Goal: Information Seeking & Learning: Learn about a topic

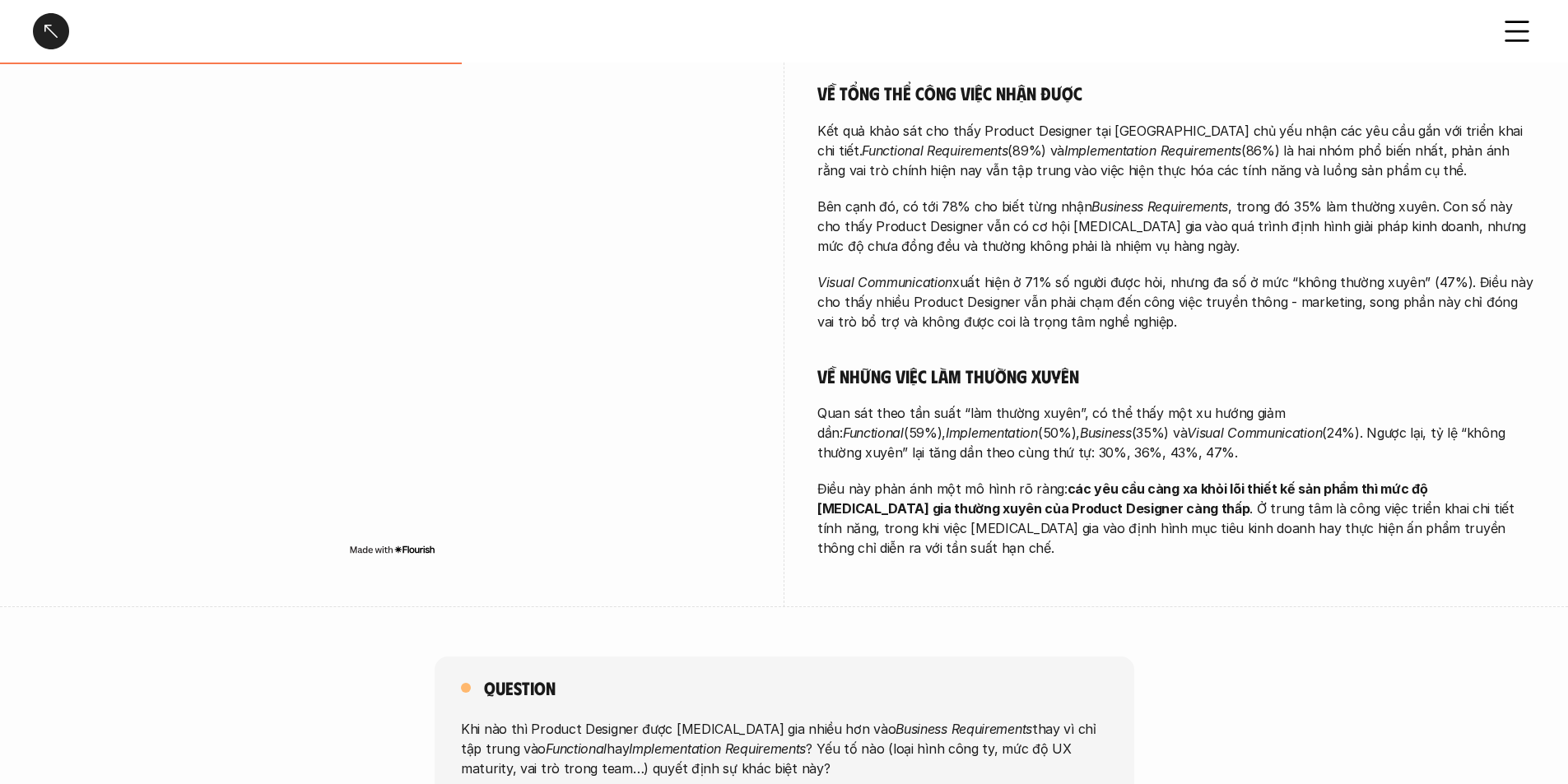
scroll to position [493, 0]
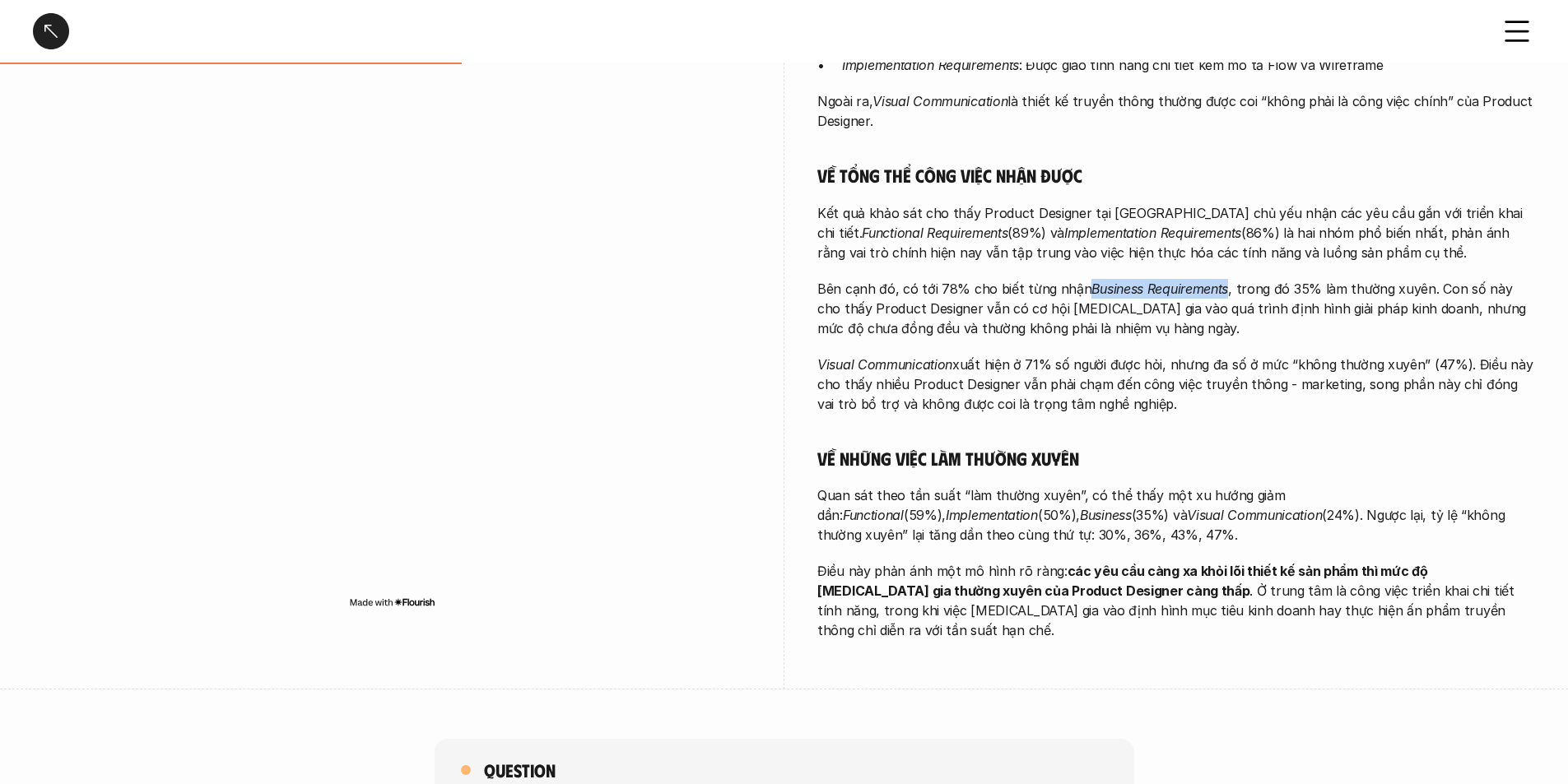
drag, startPoint x: 1084, startPoint y: 287, endPoint x: 1222, endPoint y: 292, distance: 138.1
click at [1222, 292] on p "Bên cạnh đó, có tới 78% cho biết từng nhận Business Requirements , trong đó 35%…" at bounding box center [1176, 308] width 717 height 60
click at [1218, 292] on em "Business Requirements" at bounding box center [1160, 289] width 137 height 17
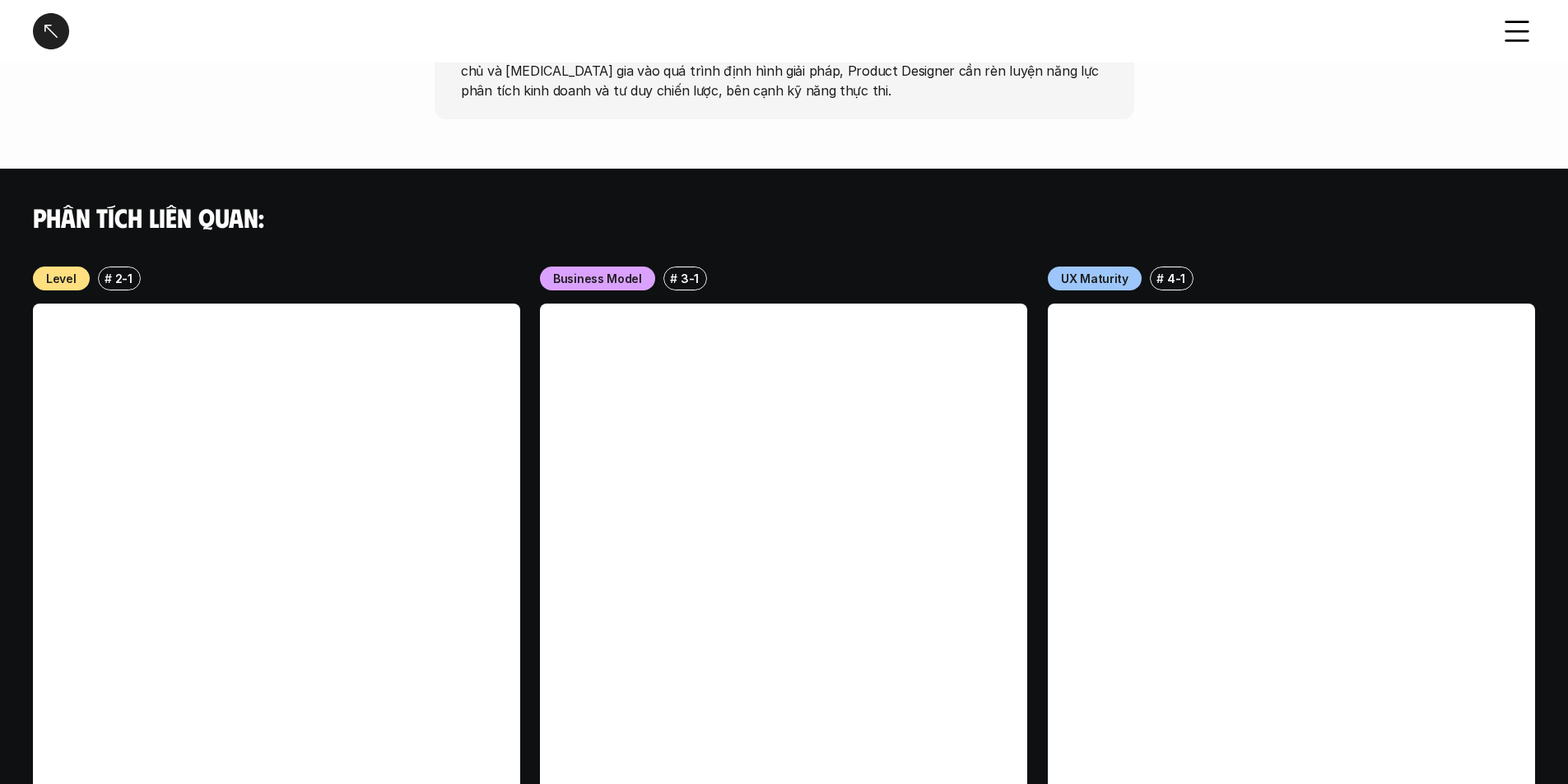
scroll to position [1564, 0]
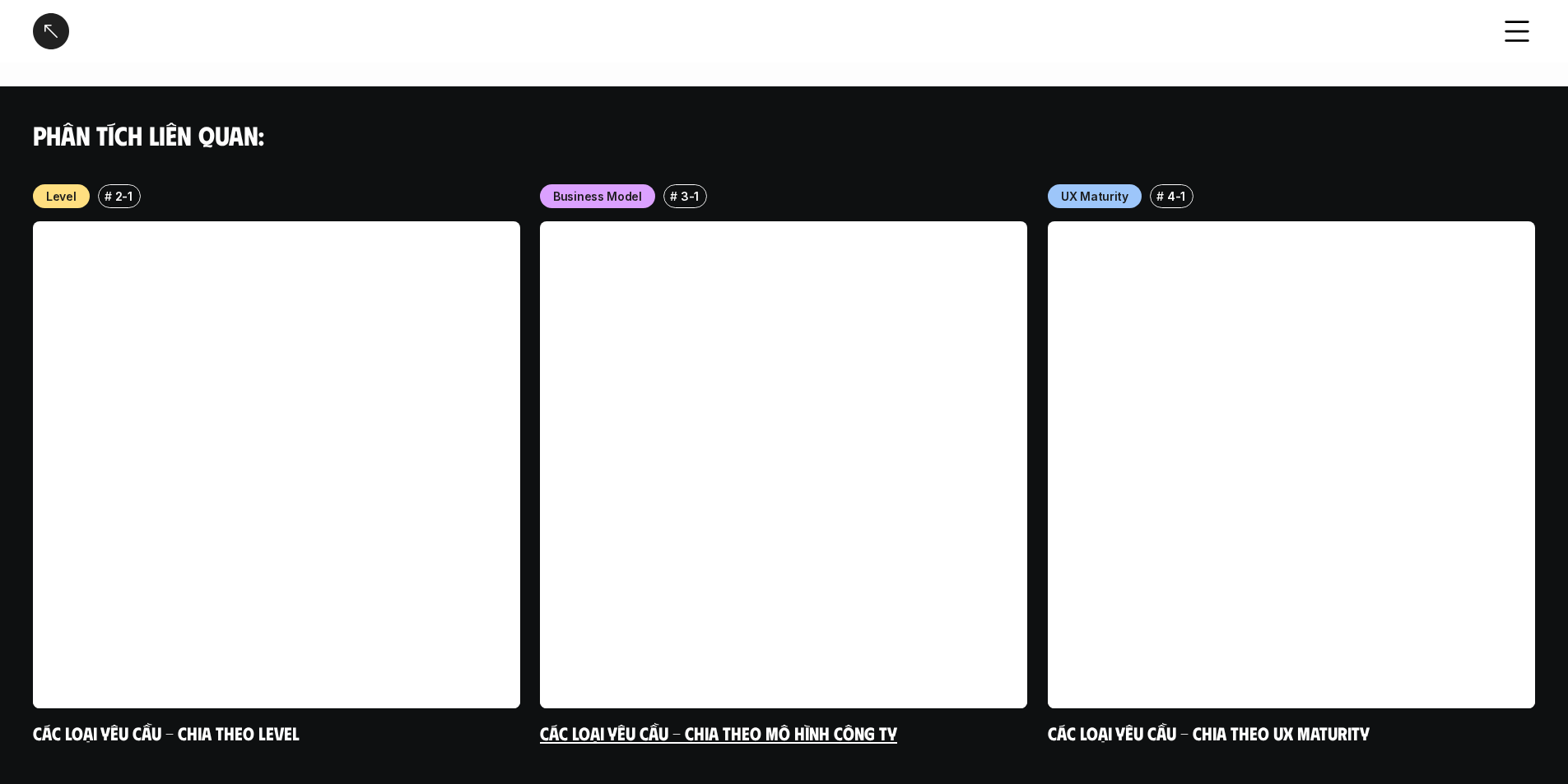
click at [931, 475] on link at bounding box center [784, 465] width 487 height 487
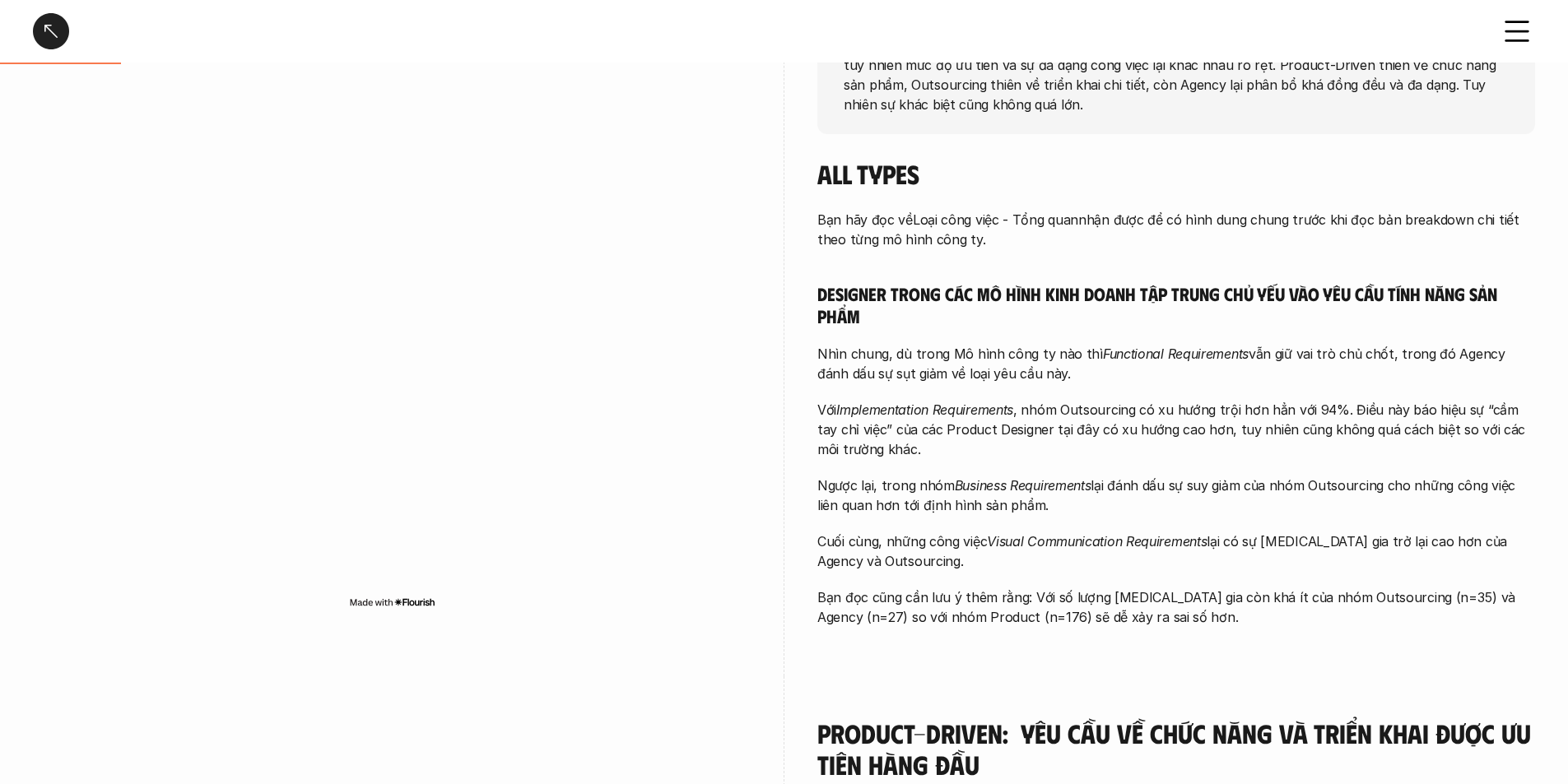
scroll to position [411, 0]
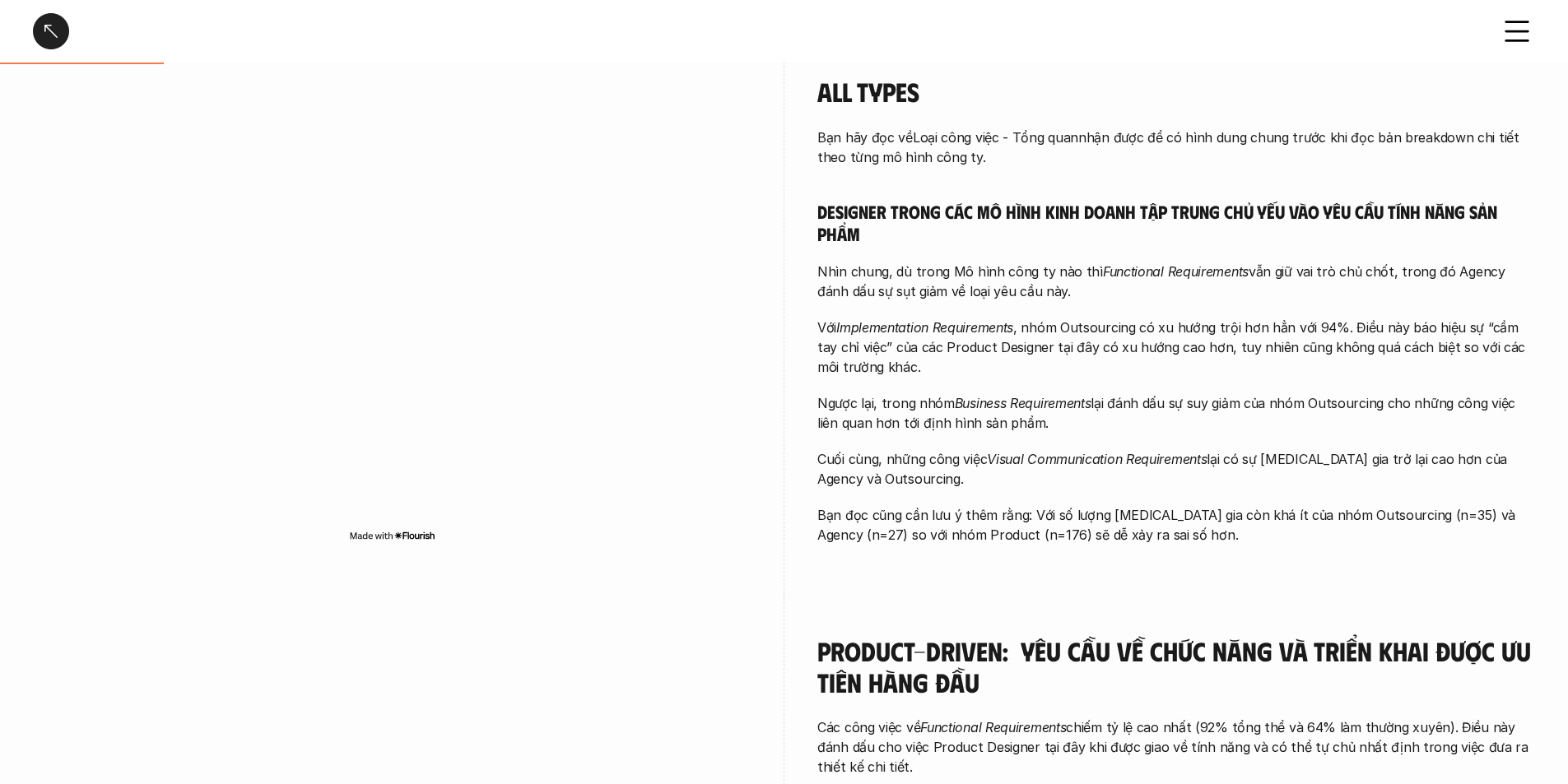
click at [1358, 208] on h5 "Designer trong các mô hình kinh doanh tập trung chủ yếu vào yêu cầu tính năng s…" at bounding box center [1176, 222] width 717 height 45
click at [951, 283] on p "Nhìn chung, dù trong Mô hình công ty nào thì Functional Requirements vẫn giữ va…" at bounding box center [1176, 281] width 717 height 39
click at [952, 282] on p "Nhìn chung, dù trong Mô hình công ty nào thì Functional Requirements vẫn giữ va…" at bounding box center [1176, 281] width 717 height 39
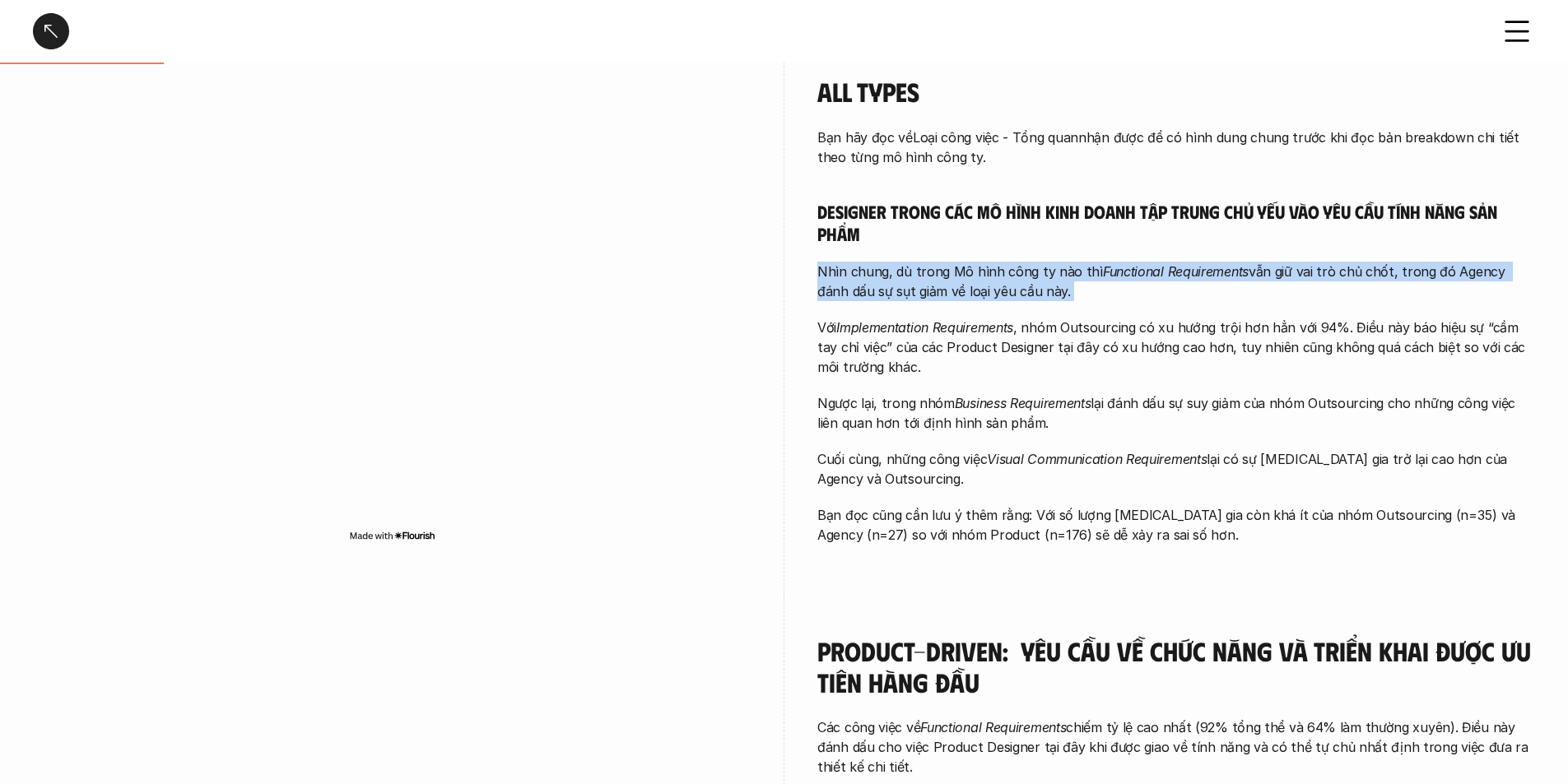
click at [952, 282] on p "Nhìn chung, dù trong Mô hình công ty nào thì Functional Requirements vẫn giữ va…" at bounding box center [1176, 281] width 717 height 39
click at [1151, 266] on em "Functional Requirements" at bounding box center [1176, 271] width 146 height 17
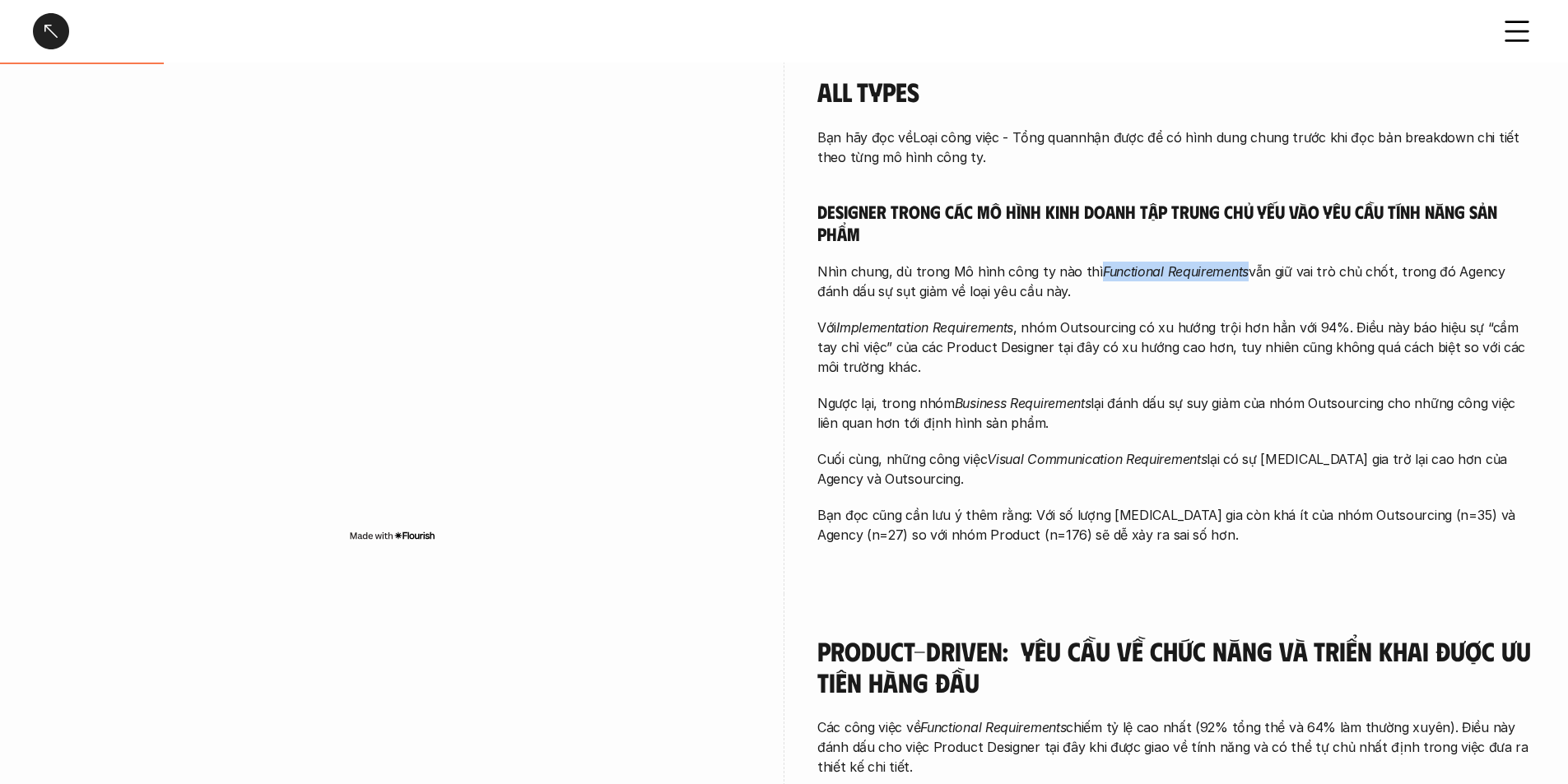
drag, startPoint x: 1090, startPoint y: 271, endPoint x: 1241, endPoint y: 273, distance: 151.0
click at [1241, 273] on p "Nhìn chung, dù trong Mô hình công ty nào thì Functional Requirements vẫn giữ va…" at bounding box center [1176, 281] width 717 height 39
copy em "Functional Requirements"
click at [1298, 298] on p "Nhìn chung, dù trong Mô hình công ty nào thì Functional Requirements vẫn giữ va…" at bounding box center [1176, 281] width 717 height 39
drag, startPoint x: 1153, startPoint y: 406, endPoint x: 1178, endPoint y: 418, distance: 27.7
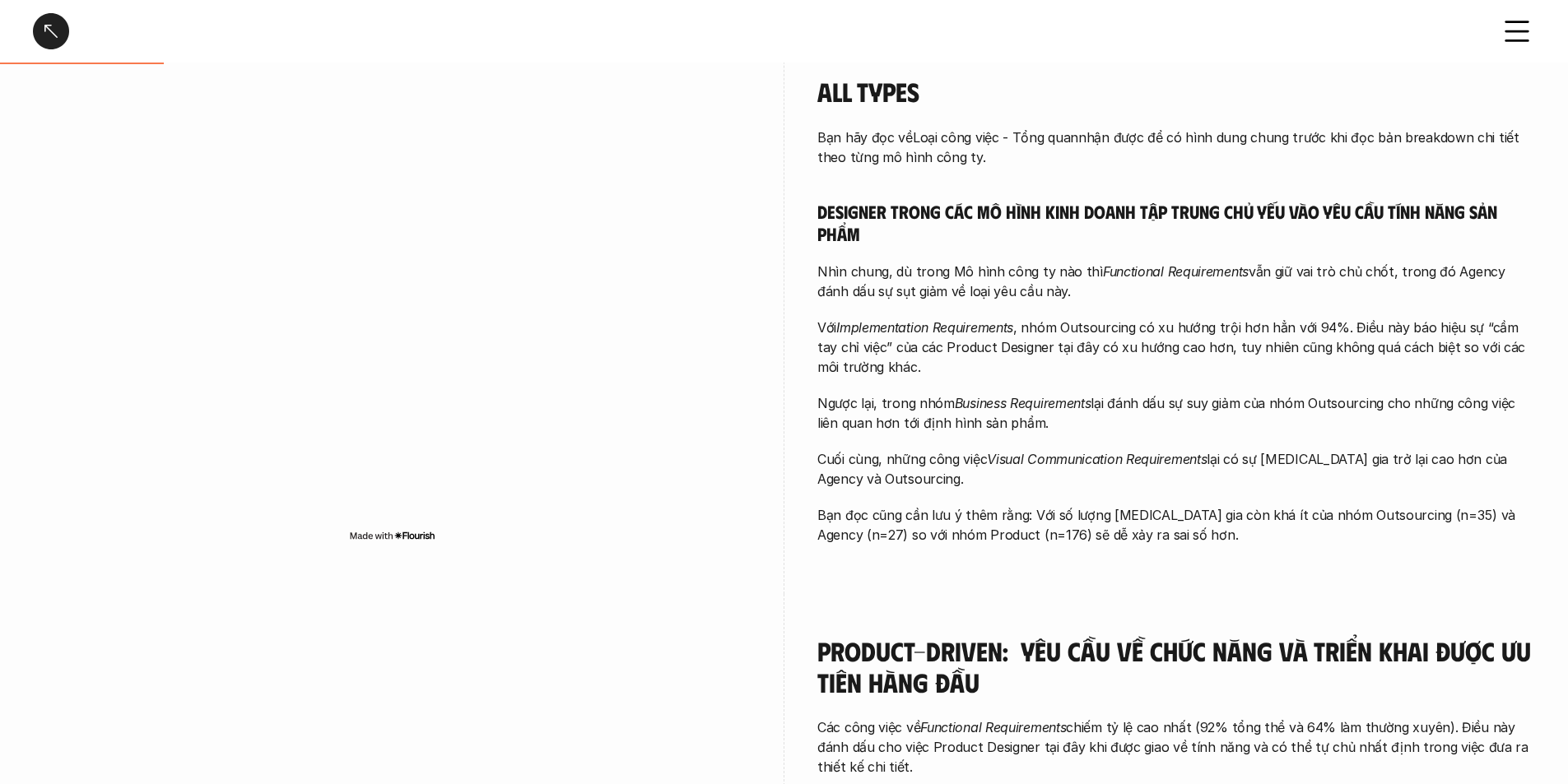
click at [1178, 418] on p "Ngược lại, trong nhóm Business Requirements lại đánh dấu sự suy giảm của nhóm O…" at bounding box center [1176, 413] width 717 height 39
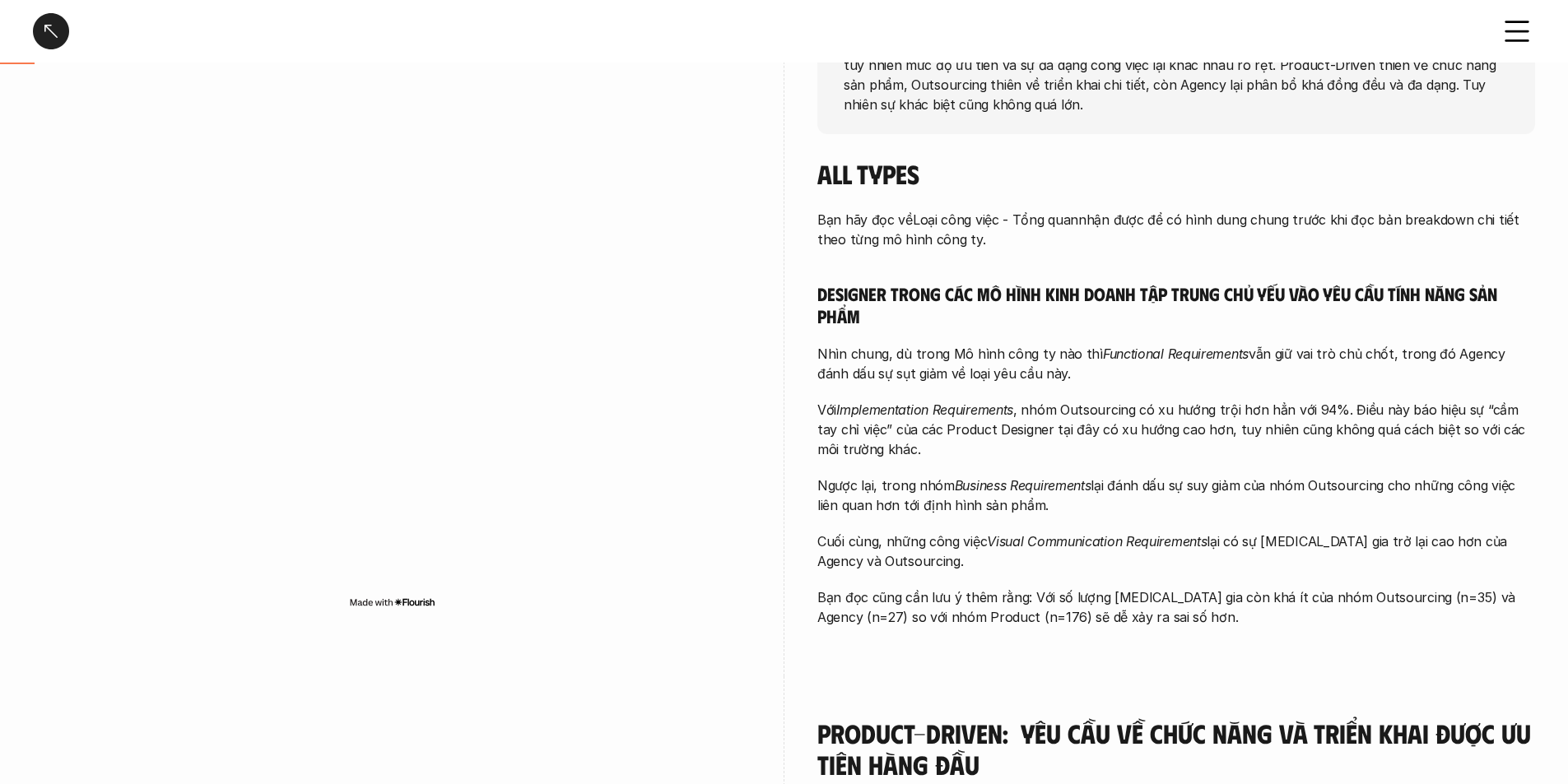
scroll to position [0, 0]
